Goal: Task Accomplishment & Management: Manage account settings

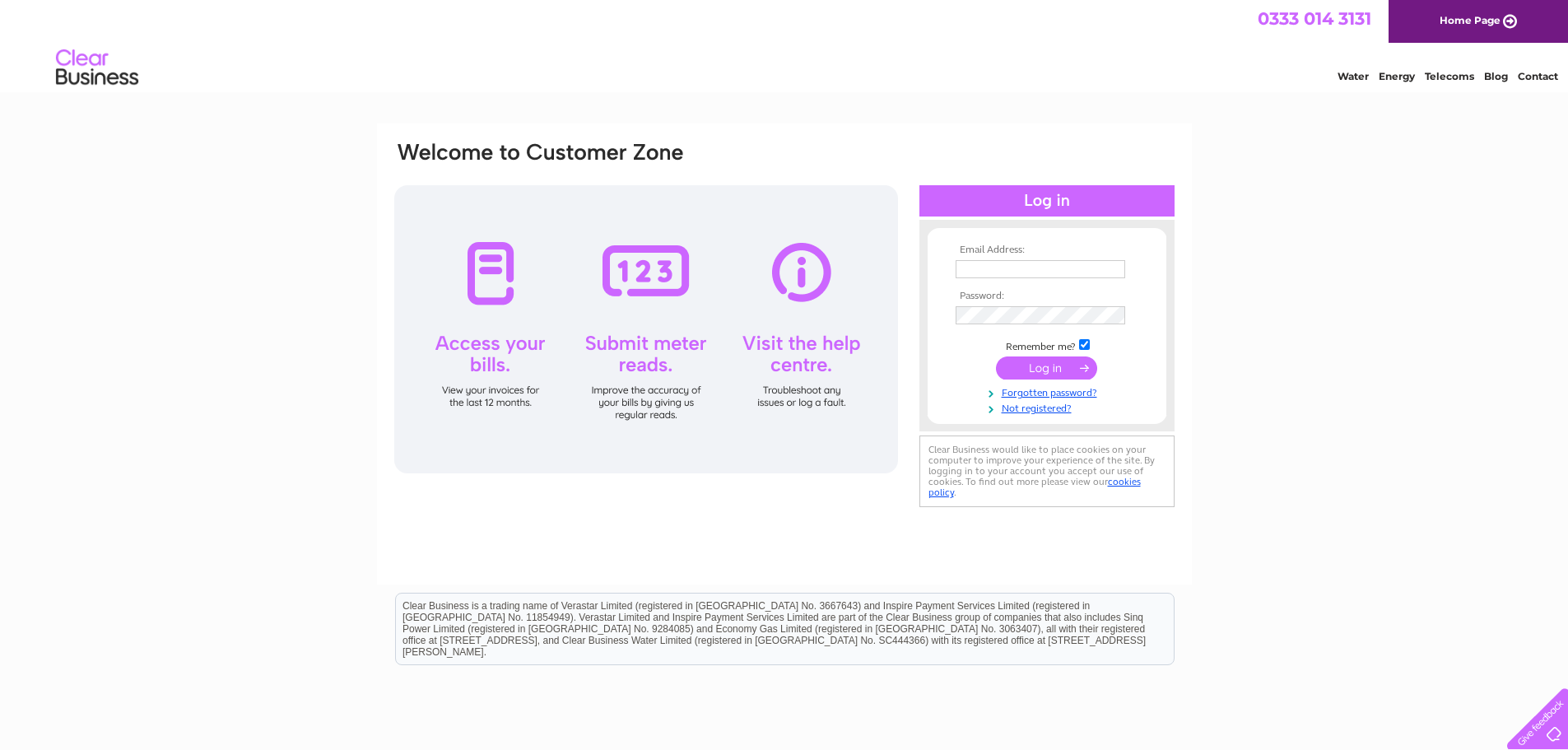
click at [993, 268] on input "text" at bounding box center [1040, 269] width 169 height 18
type input "[EMAIL_ADDRESS][DOMAIN_NAME]"
click at [1034, 372] on input "submit" at bounding box center [1046, 370] width 101 height 23
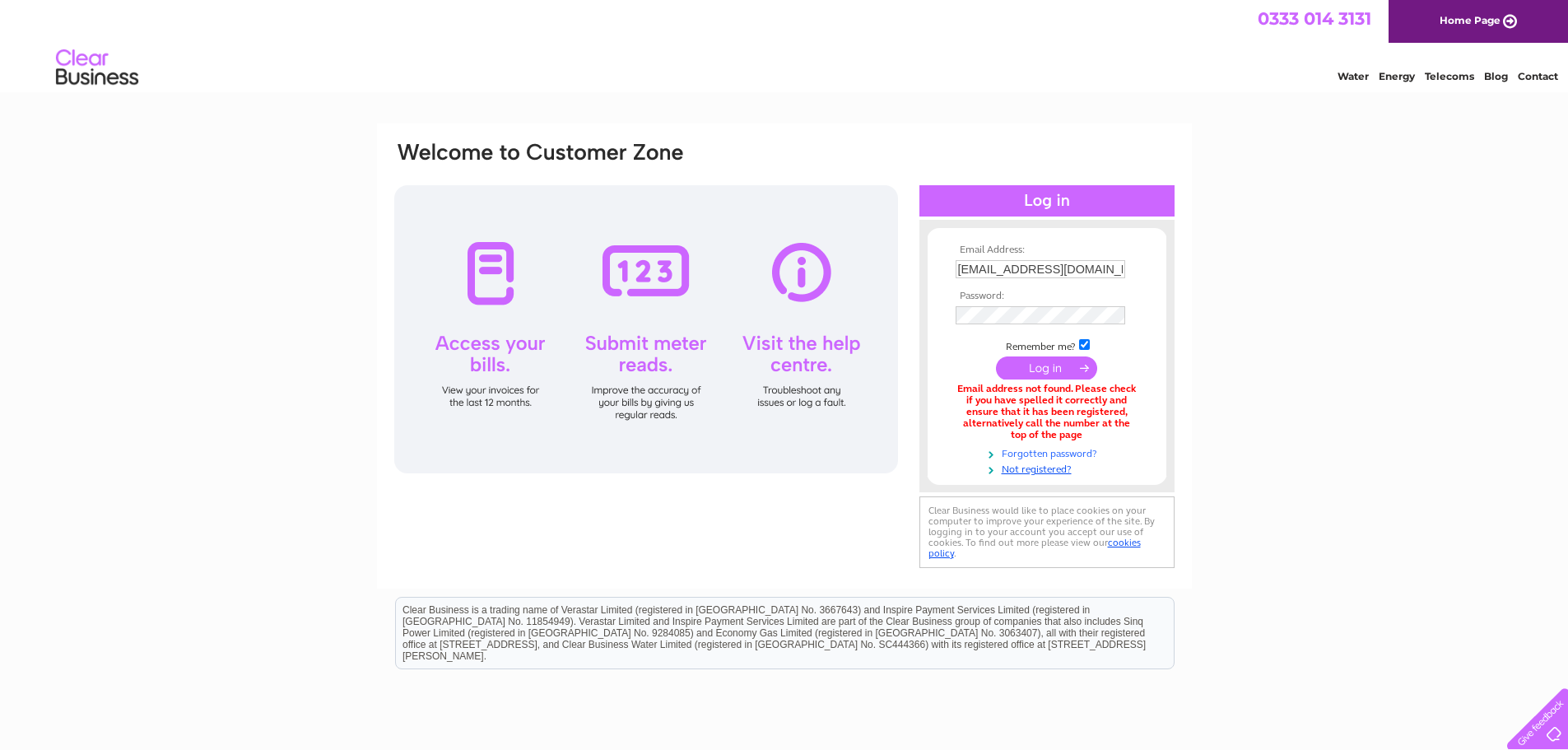
click at [1043, 453] on link "Forgotten password?" at bounding box center [1049, 452] width 187 height 15
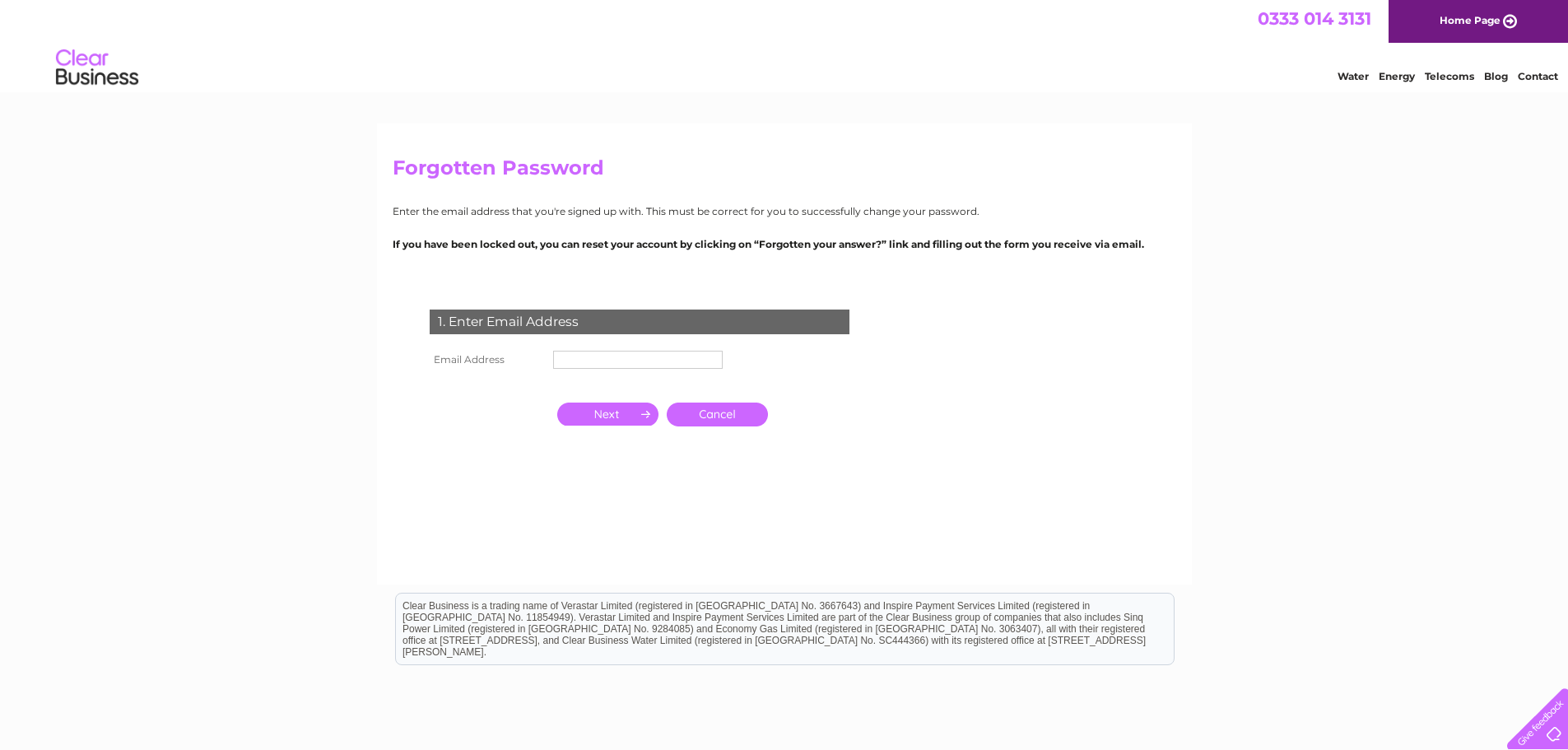
click at [621, 358] on input "text" at bounding box center [638, 360] width 169 height 18
type input "[EMAIL_ADDRESS][DOMAIN_NAME]"
click at [607, 418] on input "button" at bounding box center [607, 416] width 101 height 23
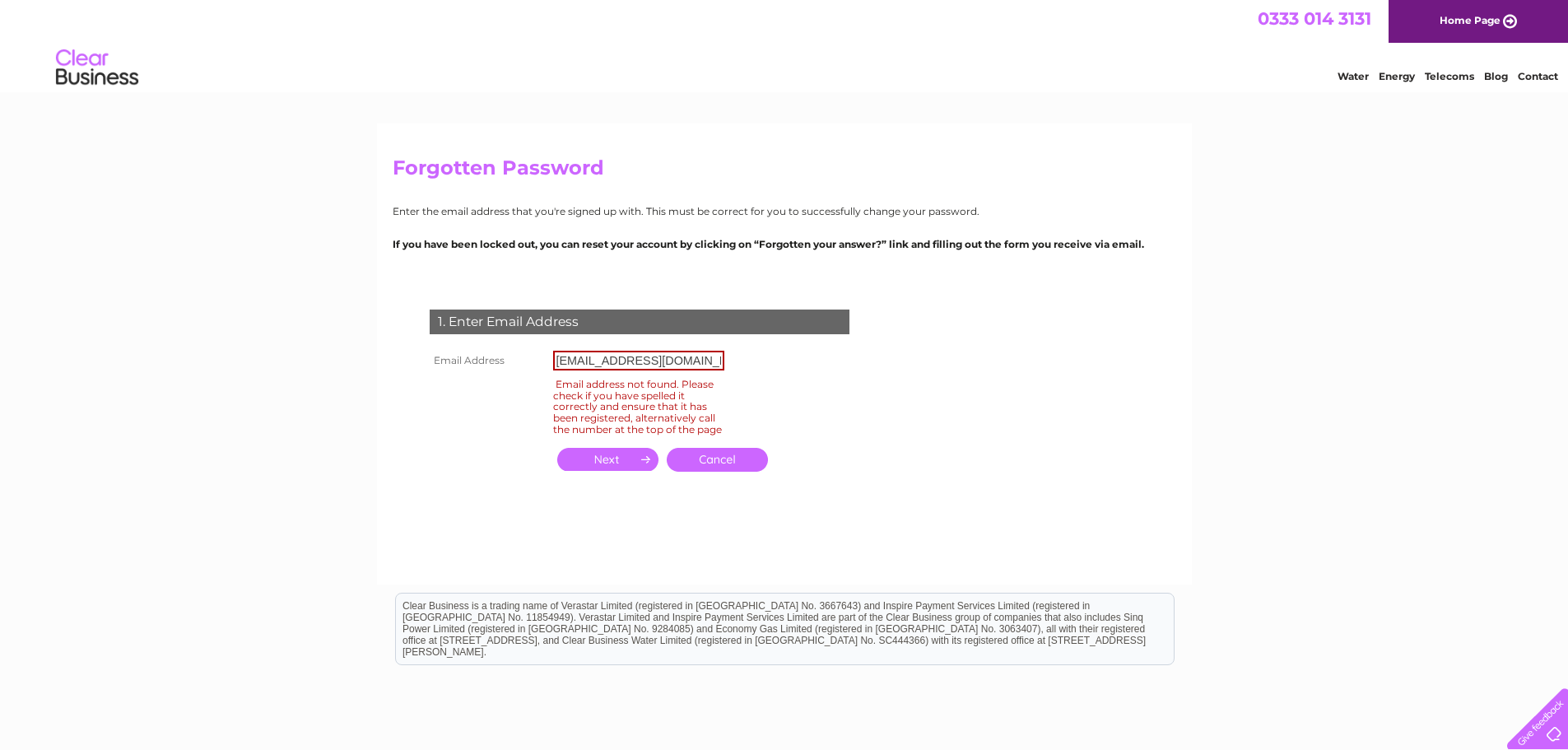
click at [719, 472] on link "Cancel" at bounding box center [717, 460] width 101 height 24
